Goal: Task Accomplishment & Management: Use online tool/utility

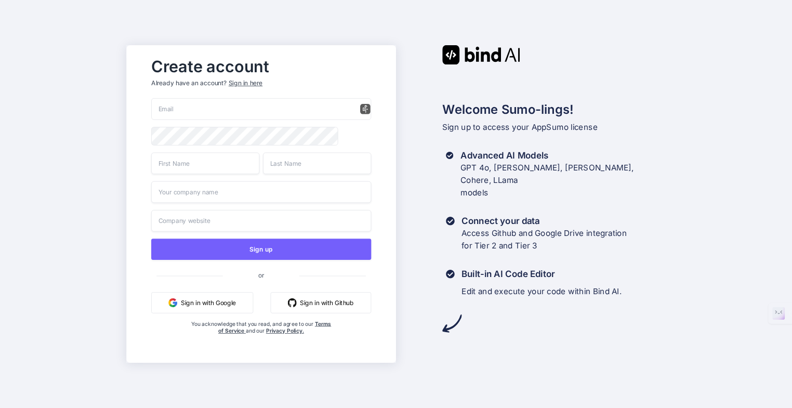
click at [195, 109] on input "email" at bounding box center [261, 109] width 220 height 22
type input "[EMAIL_ADDRESS][DOMAIN_NAME]"
type input "Mauro"
type input "Martinotto"
click at [194, 304] on button "Sign in with Google" at bounding box center [202, 302] width 102 height 21
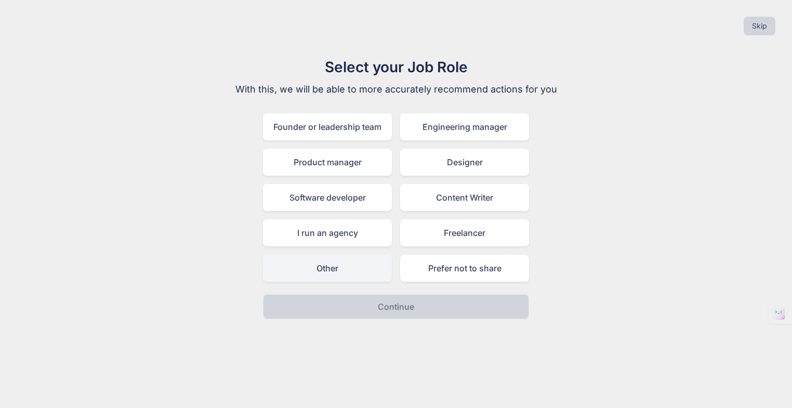
click at [357, 273] on div "Other" at bounding box center [327, 267] width 129 height 27
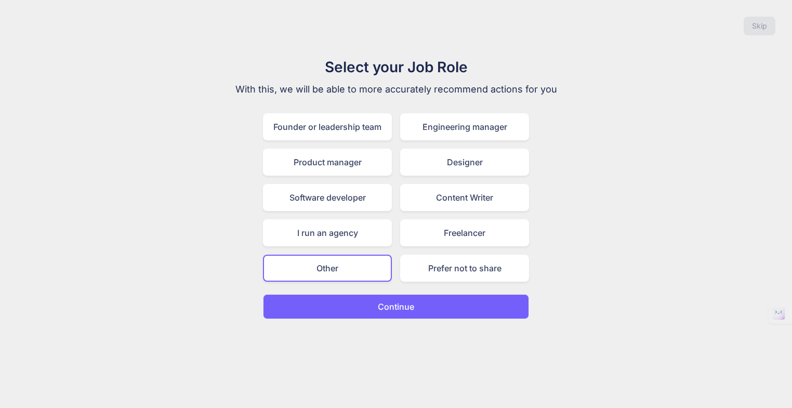
click at [392, 306] on p "Continue" at bounding box center [396, 306] width 36 height 12
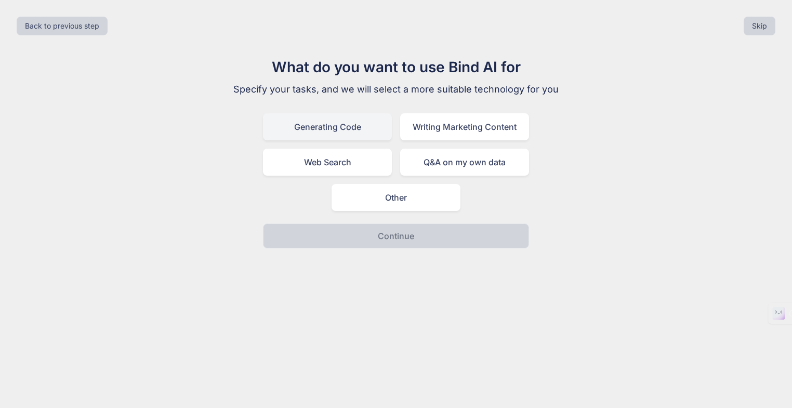
click at [318, 129] on div "Generating Code" at bounding box center [327, 126] width 129 height 27
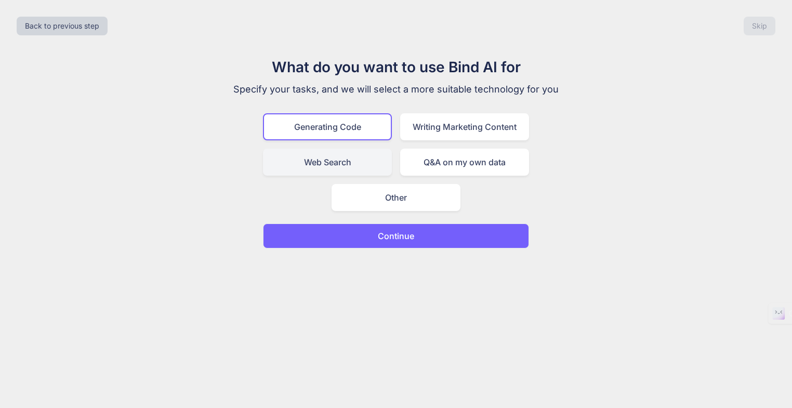
click at [339, 166] on div "Web Search" at bounding box center [327, 162] width 129 height 27
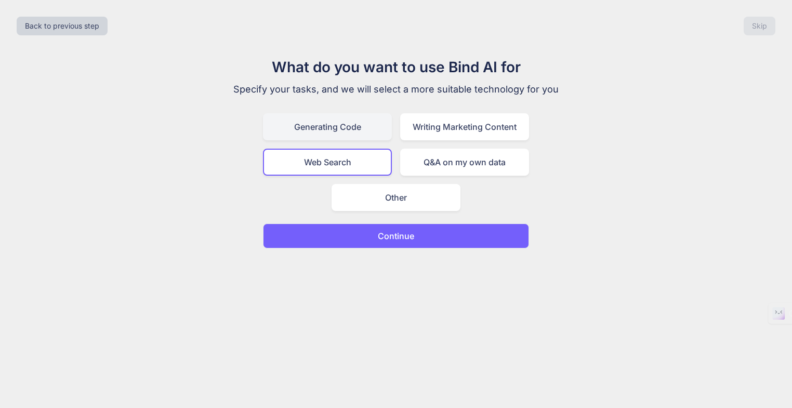
click at [352, 128] on div "Generating Code" at bounding box center [327, 126] width 129 height 27
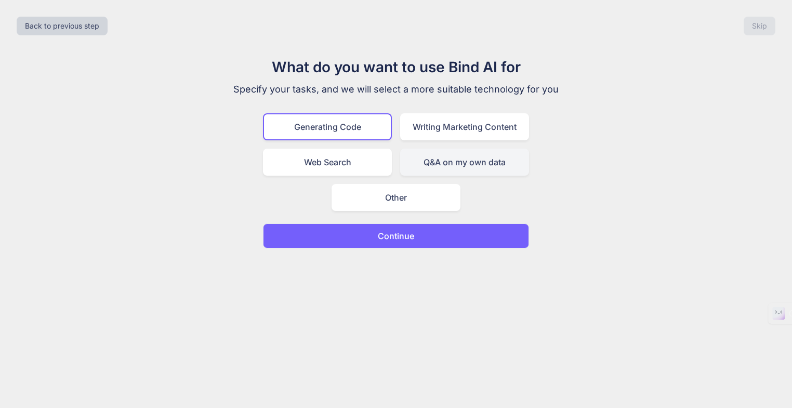
click at [423, 163] on div "Q&A on my own data" at bounding box center [464, 162] width 129 height 27
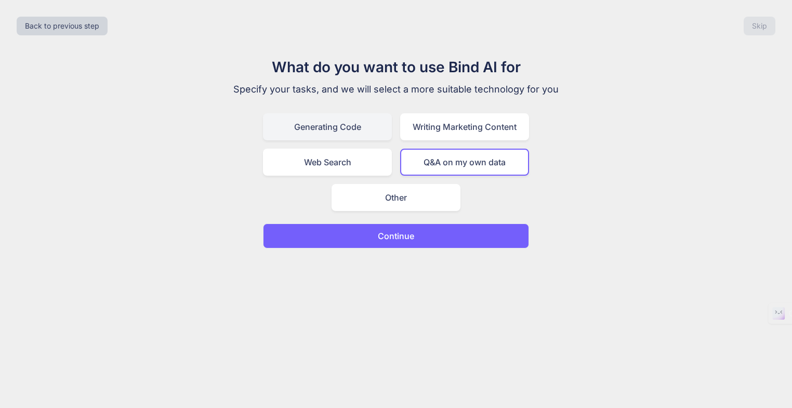
click at [336, 125] on div "Generating Code" at bounding box center [327, 126] width 129 height 27
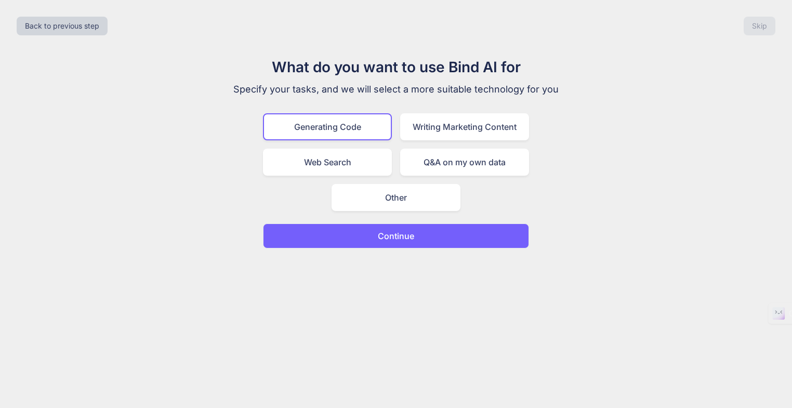
click at [399, 240] on p "Continue" at bounding box center [396, 236] width 36 height 12
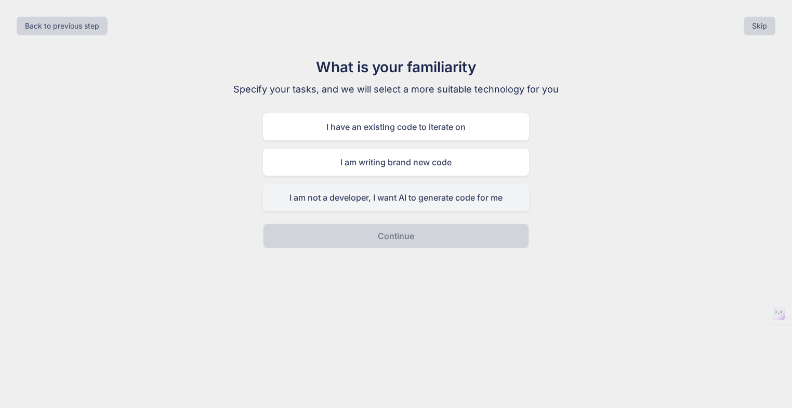
click at [378, 203] on div "I am not a developer, I want AI to generate code for me" at bounding box center [396, 197] width 266 height 27
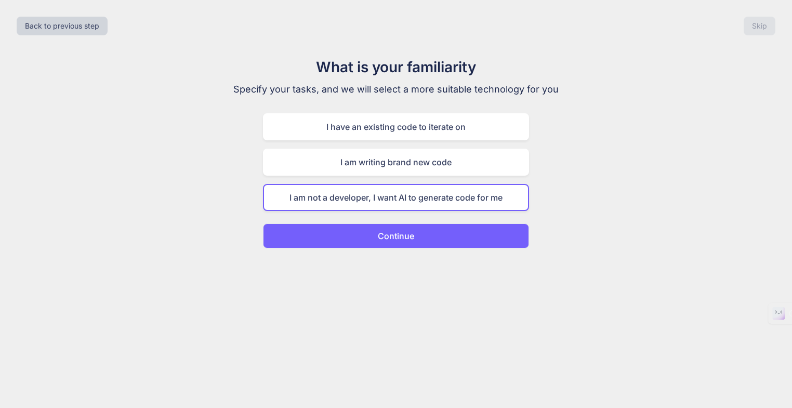
click at [391, 238] on p "Continue" at bounding box center [396, 236] width 36 height 12
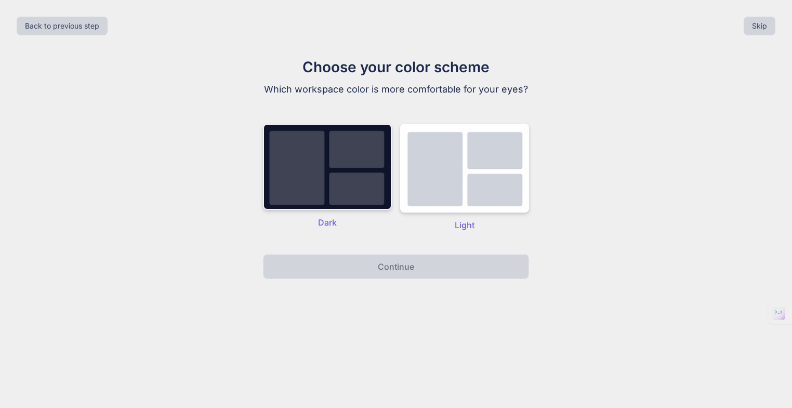
click at [351, 191] on img at bounding box center [327, 167] width 129 height 86
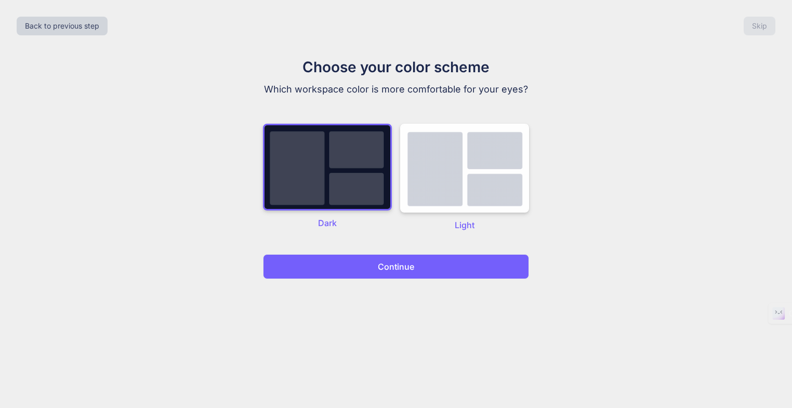
click at [393, 268] on p "Continue" at bounding box center [396, 266] width 36 height 12
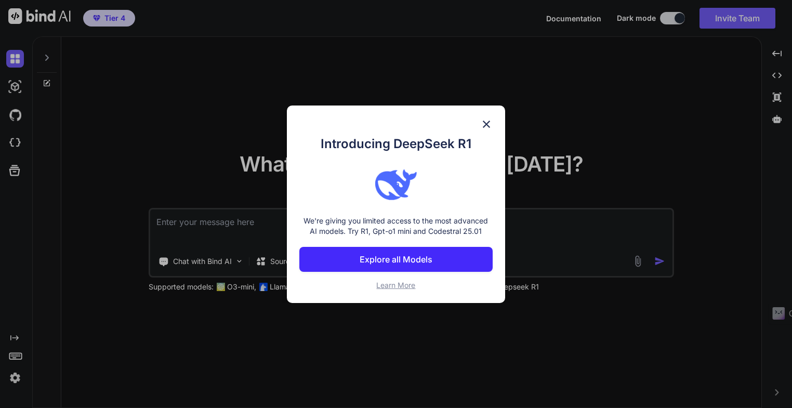
click at [405, 264] on p "Explore all Models" at bounding box center [395, 259] width 73 height 12
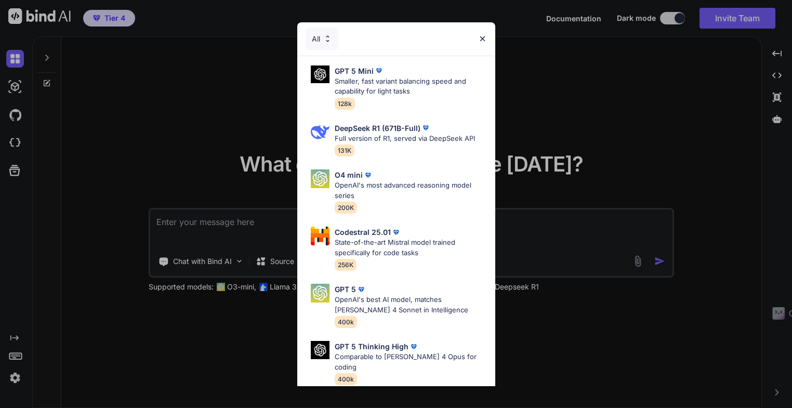
click at [483, 39] on img at bounding box center [482, 38] width 9 height 9
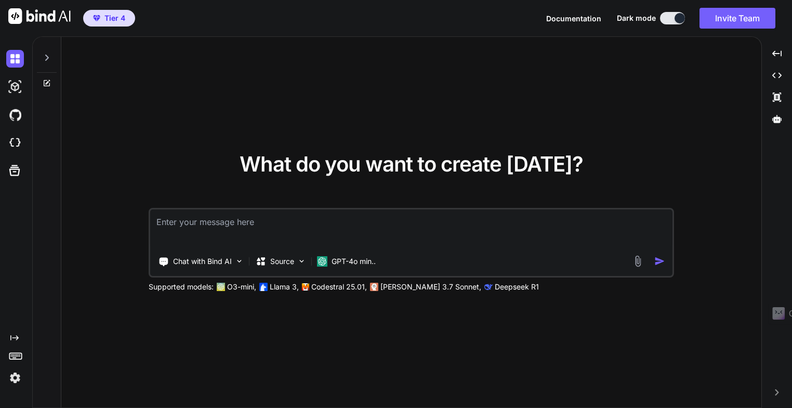
click at [117, 22] on span "Tier 4" at bounding box center [114, 18] width 21 height 10
click at [45, 57] on icon at bounding box center [47, 57] width 8 height 8
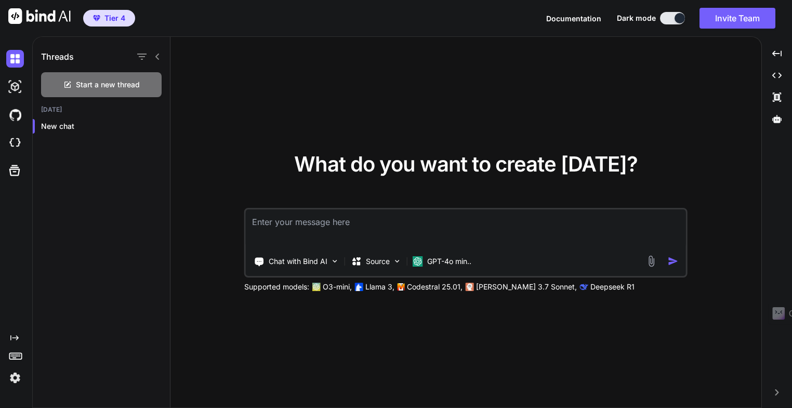
click at [158, 58] on icon at bounding box center [157, 56] width 4 height 6
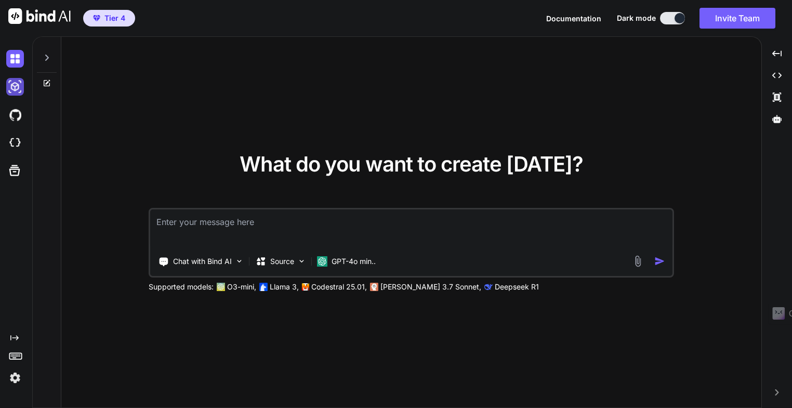
click at [15, 90] on img at bounding box center [15, 87] width 18 height 18
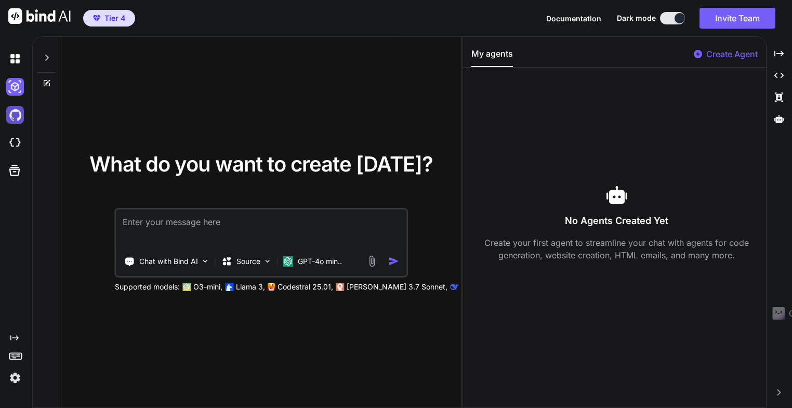
click at [14, 118] on img at bounding box center [15, 115] width 18 height 18
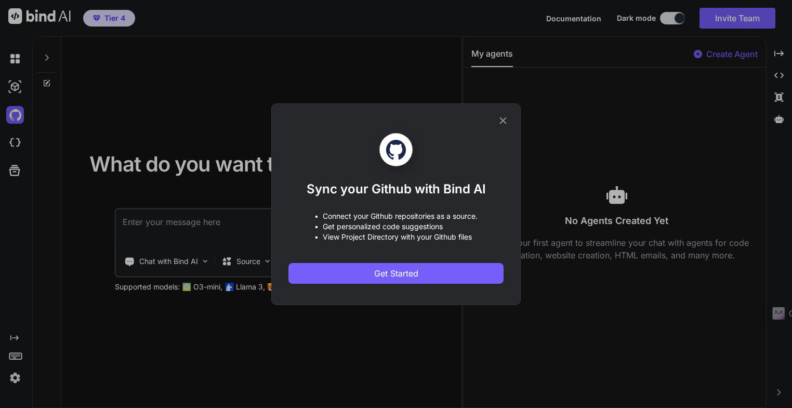
click at [502, 123] on icon at bounding box center [502, 120] width 11 height 11
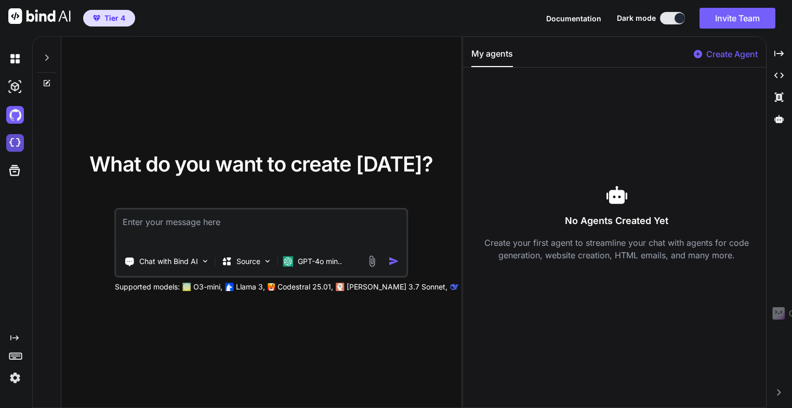
click at [17, 144] on img at bounding box center [15, 143] width 18 height 18
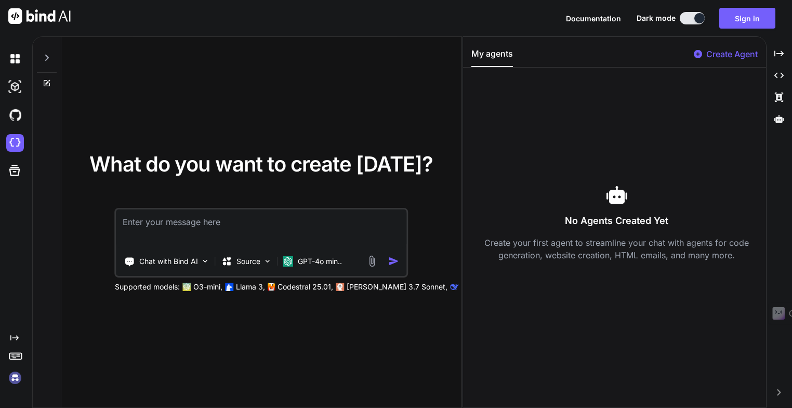
click at [16, 379] on img at bounding box center [15, 378] width 18 height 18
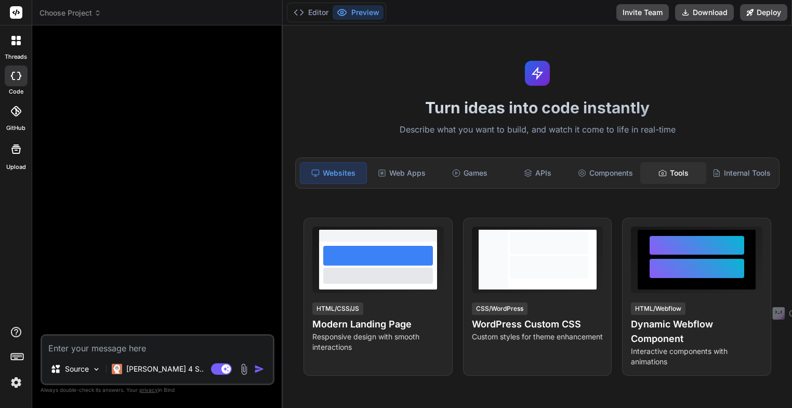
click at [664, 175] on div "Tools" at bounding box center [673, 173] width 66 height 22
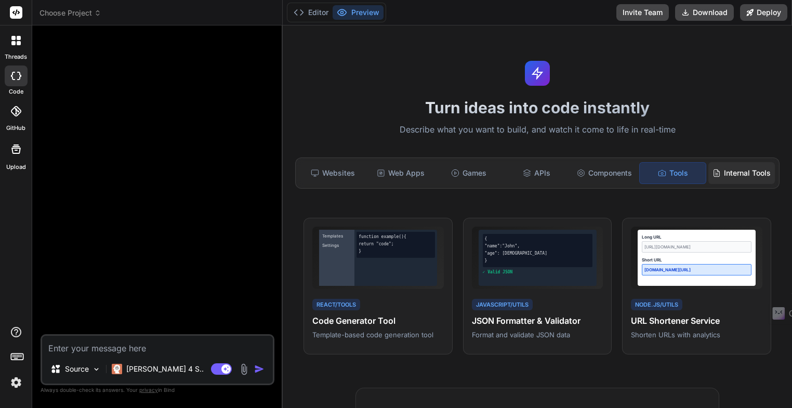
click at [737, 178] on div "Internal Tools" at bounding box center [741, 173] width 66 height 22
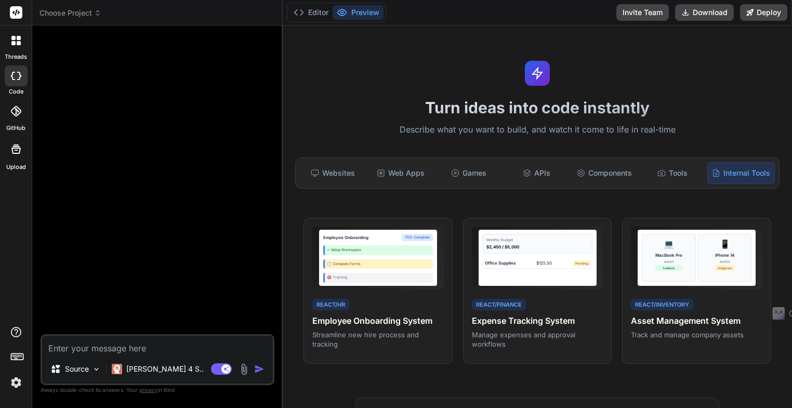
click at [16, 359] on icon at bounding box center [17, 355] width 15 height 15
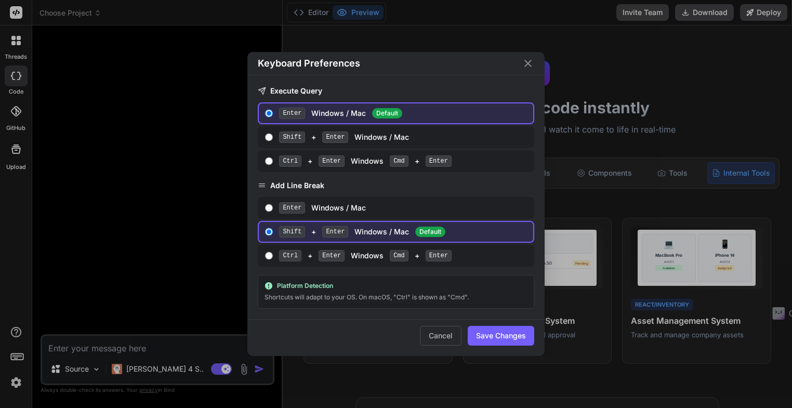
click at [528, 63] on icon "Close" at bounding box center [527, 63] width 7 height 7
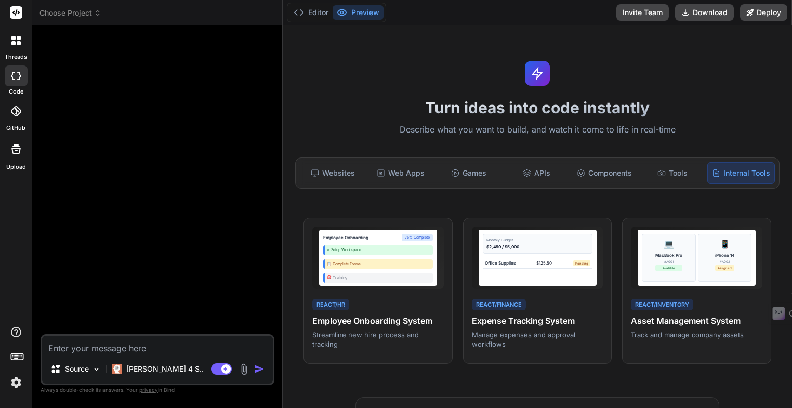
click at [18, 384] on img at bounding box center [16, 382] width 18 height 18
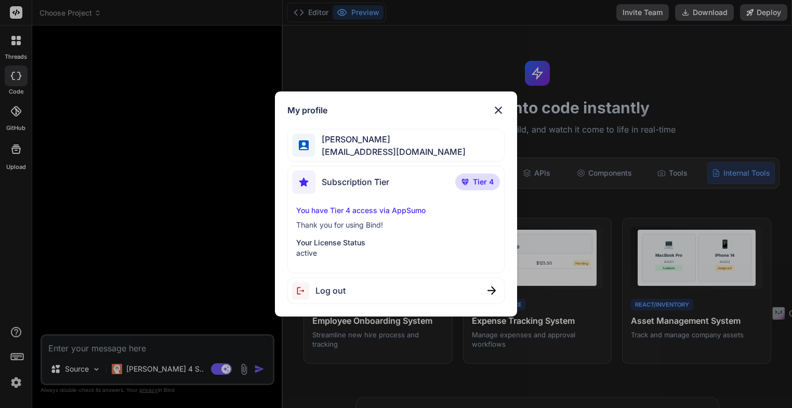
click at [354, 147] on span "[EMAIL_ADDRESS][DOMAIN_NAME]" at bounding box center [390, 151] width 150 height 12
click at [497, 110] on img at bounding box center [498, 110] width 12 height 12
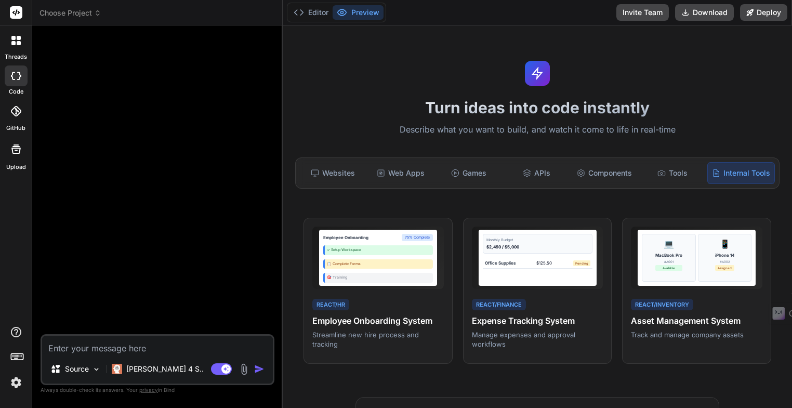
click at [15, 44] on icon at bounding box center [15, 40] width 9 height 9
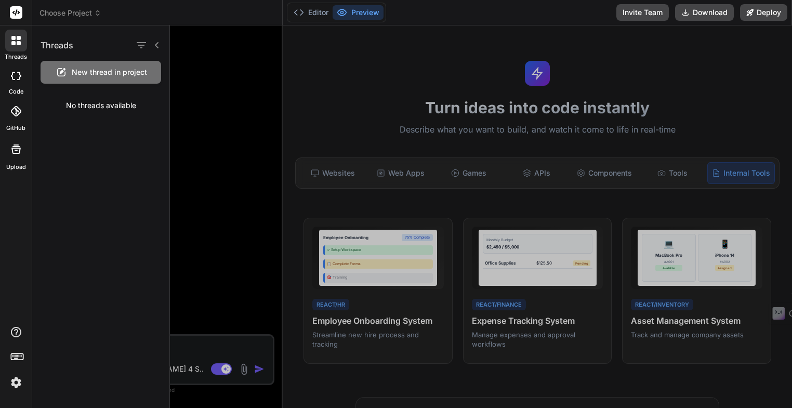
click at [15, 45] on div at bounding box center [16, 41] width 22 height 22
click at [157, 47] on icon at bounding box center [157, 45] width 4 height 6
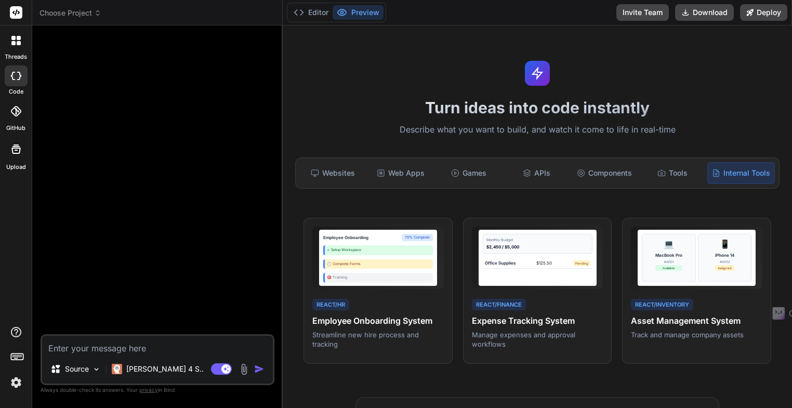
click at [19, 12] on icon at bounding box center [16, 12] width 8 height 6
click at [337, 177] on div "Websites" at bounding box center [333, 173] width 66 height 22
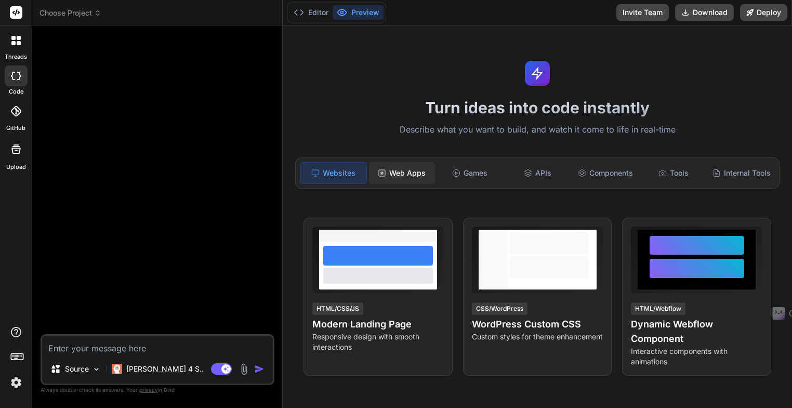
click at [404, 176] on div "Web Apps" at bounding box center [402, 173] width 66 height 22
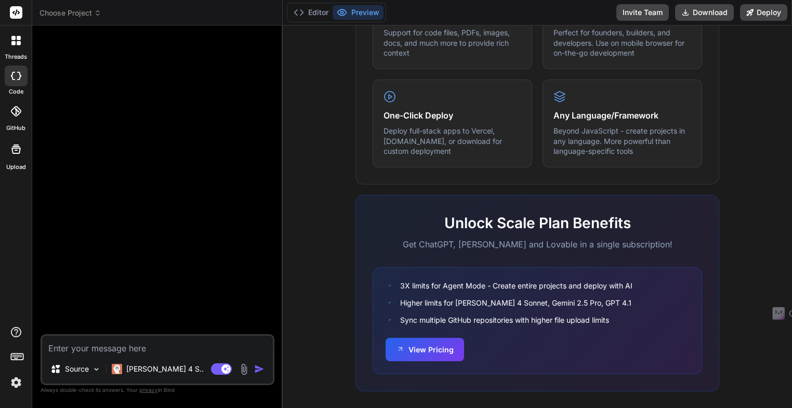
scroll to position [594, 0]
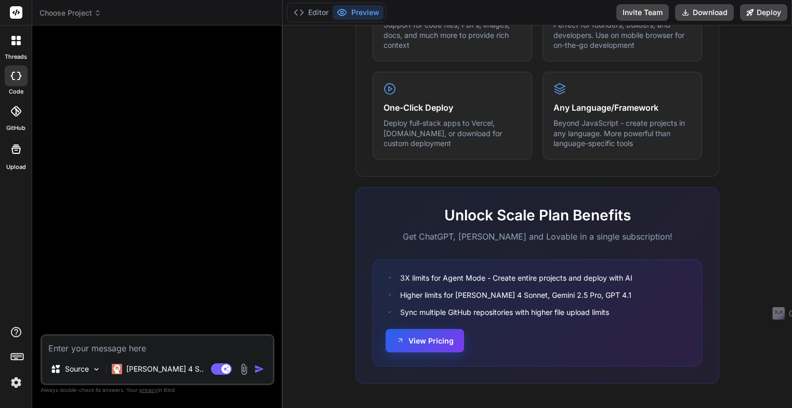
click at [424, 339] on button "View Pricing" at bounding box center [424, 340] width 78 height 23
click at [296, 15] on polyline at bounding box center [295, 12] width 3 height 5
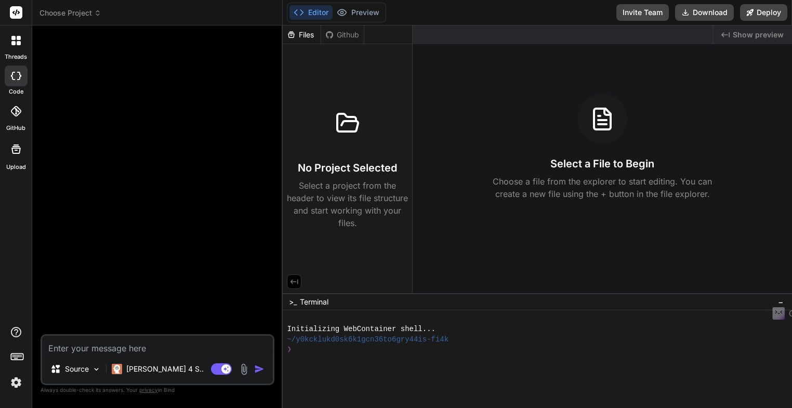
click at [296, 15] on polyline at bounding box center [295, 12] width 3 height 5
click at [302, 14] on icon at bounding box center [298, 12] width 10 height 10
click at [16, 42] on icon at bounding box center [15, 40] width 9 height 9
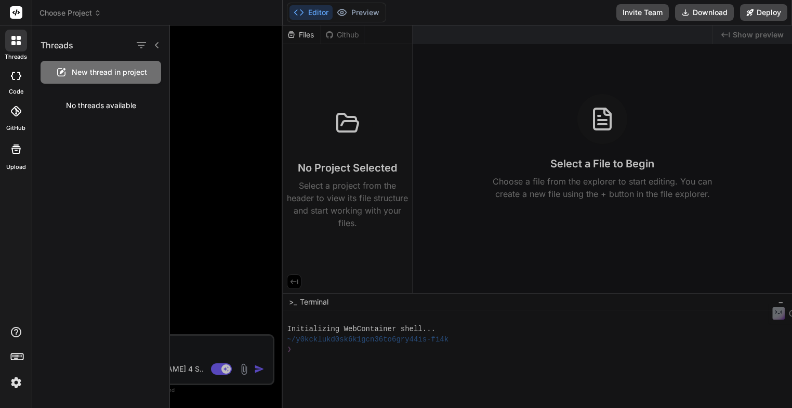
click at [17, 77] on icon at bounding box center [16, 76] width 10 height 8
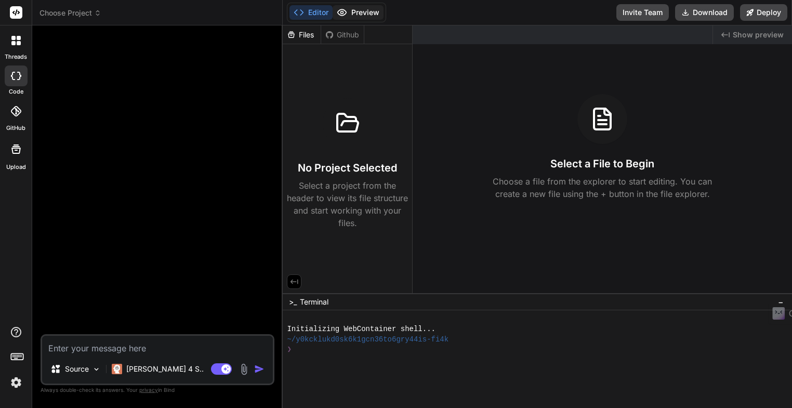
click at [361, 13] on button "Preview" at bounding box center [357, 12] width 51 height 15
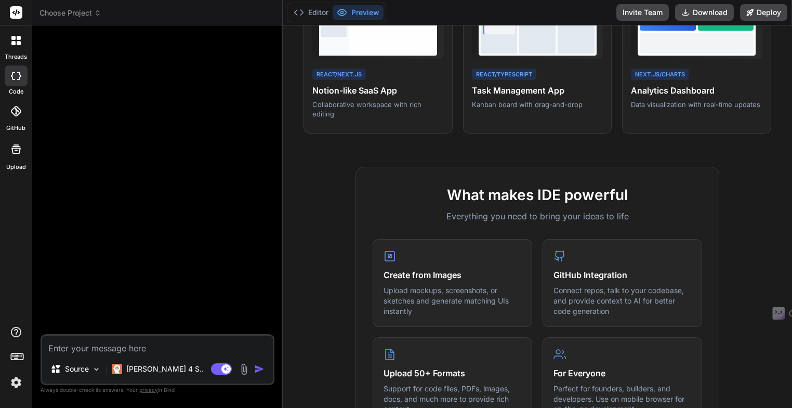
scroll to position [0, 0]
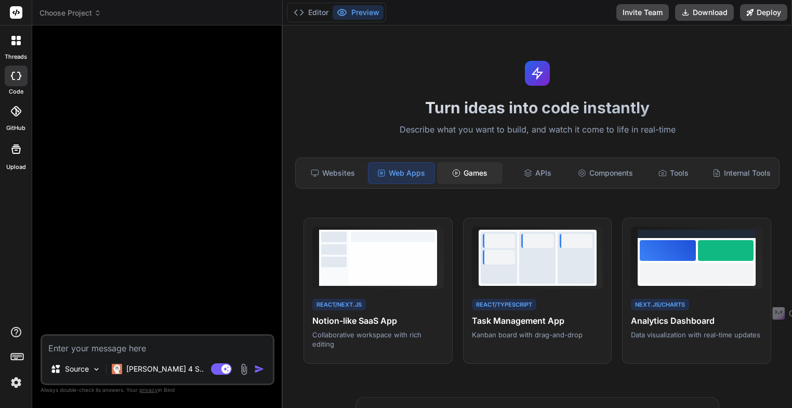
click at [478, 177] on div "Games" at bounding box center [470, 173] width 66 height 22
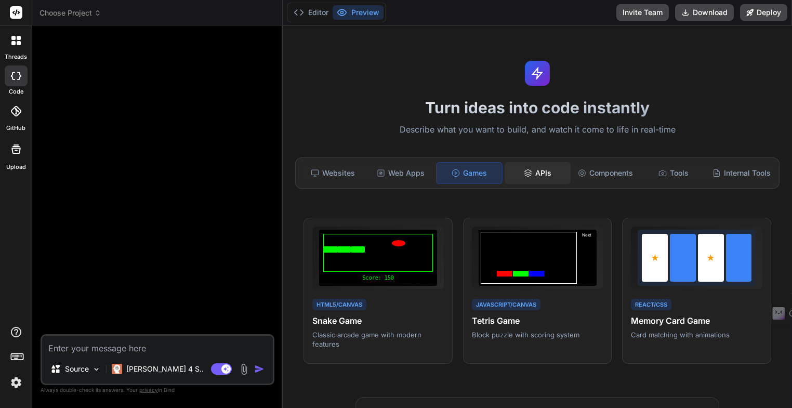
click at [538, 177] on div "APIs" at bounding box center [537, 173] width 66 height 22
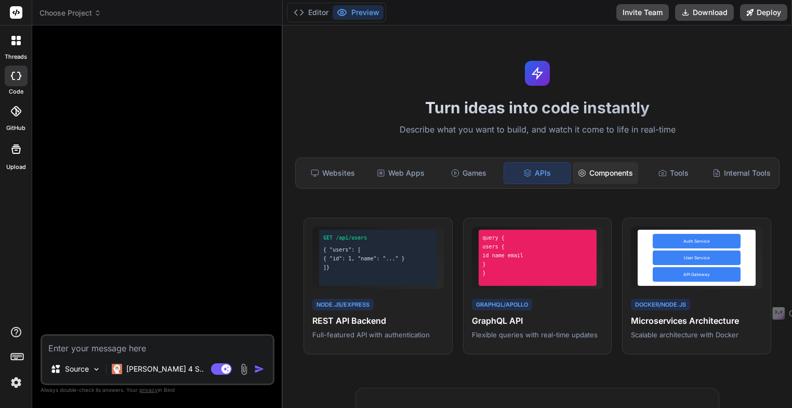
click at [605, 174] on div "Components" at bounding box center [605, 173] width 66 height 22
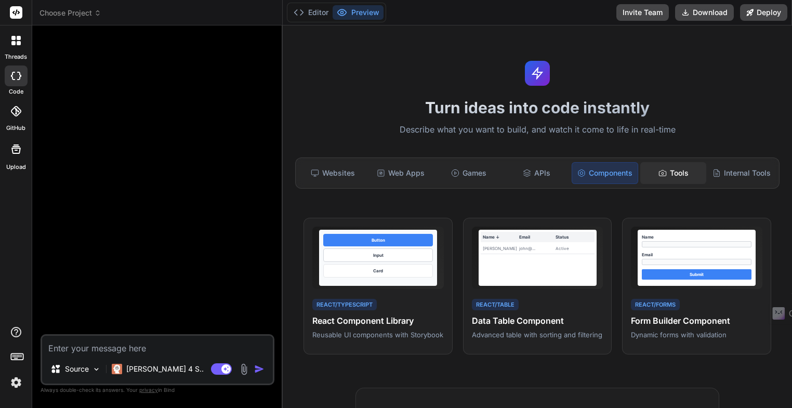
click at [668, 178] on div "Tools" at bounding box center [673, 173] width 66 height 22
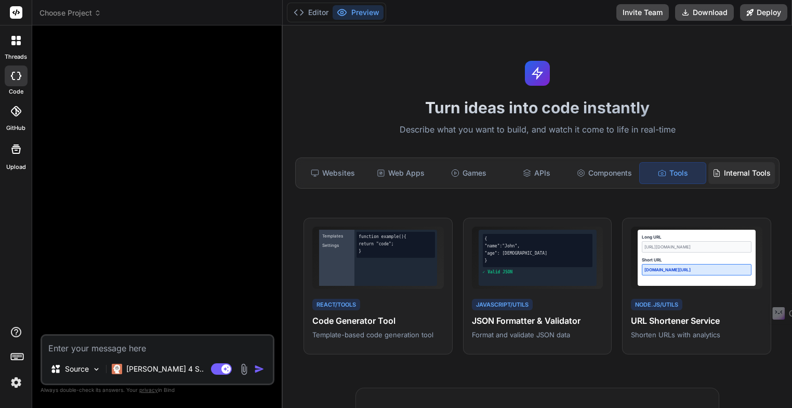
click at [725, 171] on div "Internal Tools" at bounding box center [741, 173] width 66 height 22
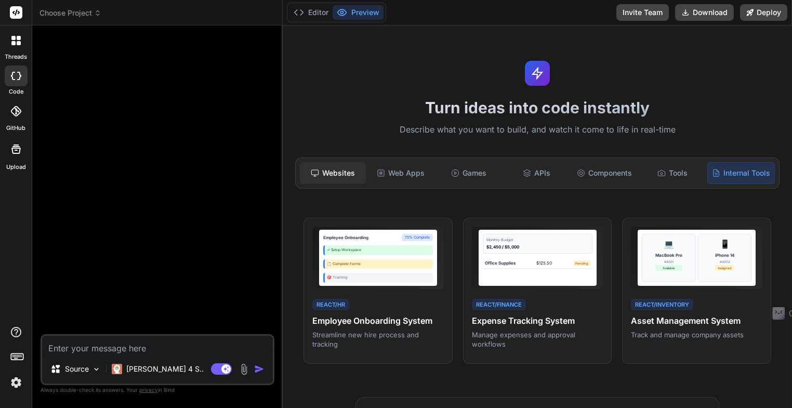
click at [335, 176] on div "Websites" at bounding box center [333, 173] width 66 height 22
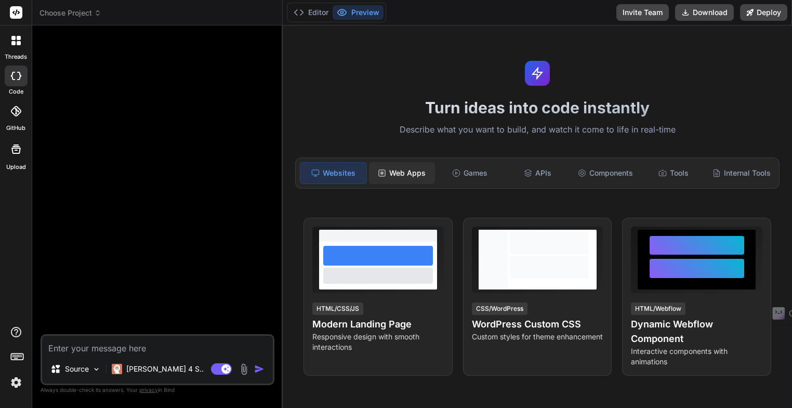
click at [404, 178] on div "Web Apps" at bounding box center [402, 173] width 66 height 22
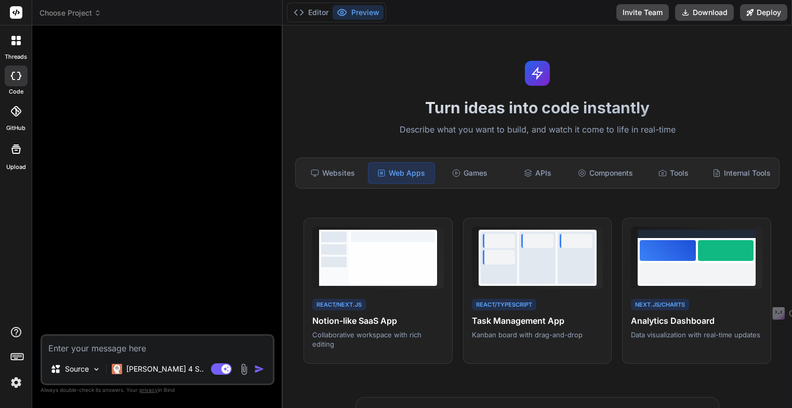
click at [16, 384] on img at bounding box center [16, 382] width 18 height 18
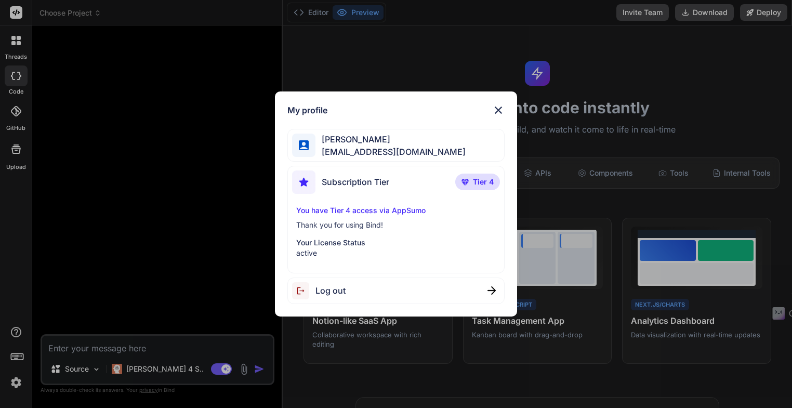
click at [339, 291] on span "Log out" at bounding box center [330, 290] width 30 height 12
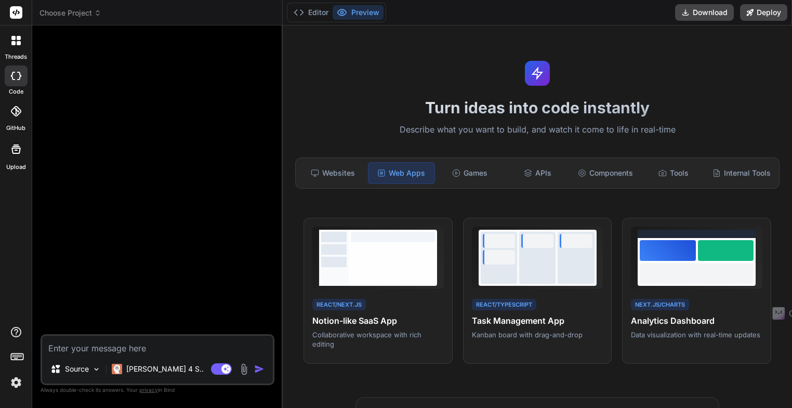
type textarea "x"
